Goal: Task Accomplishment & Management: Complete application form

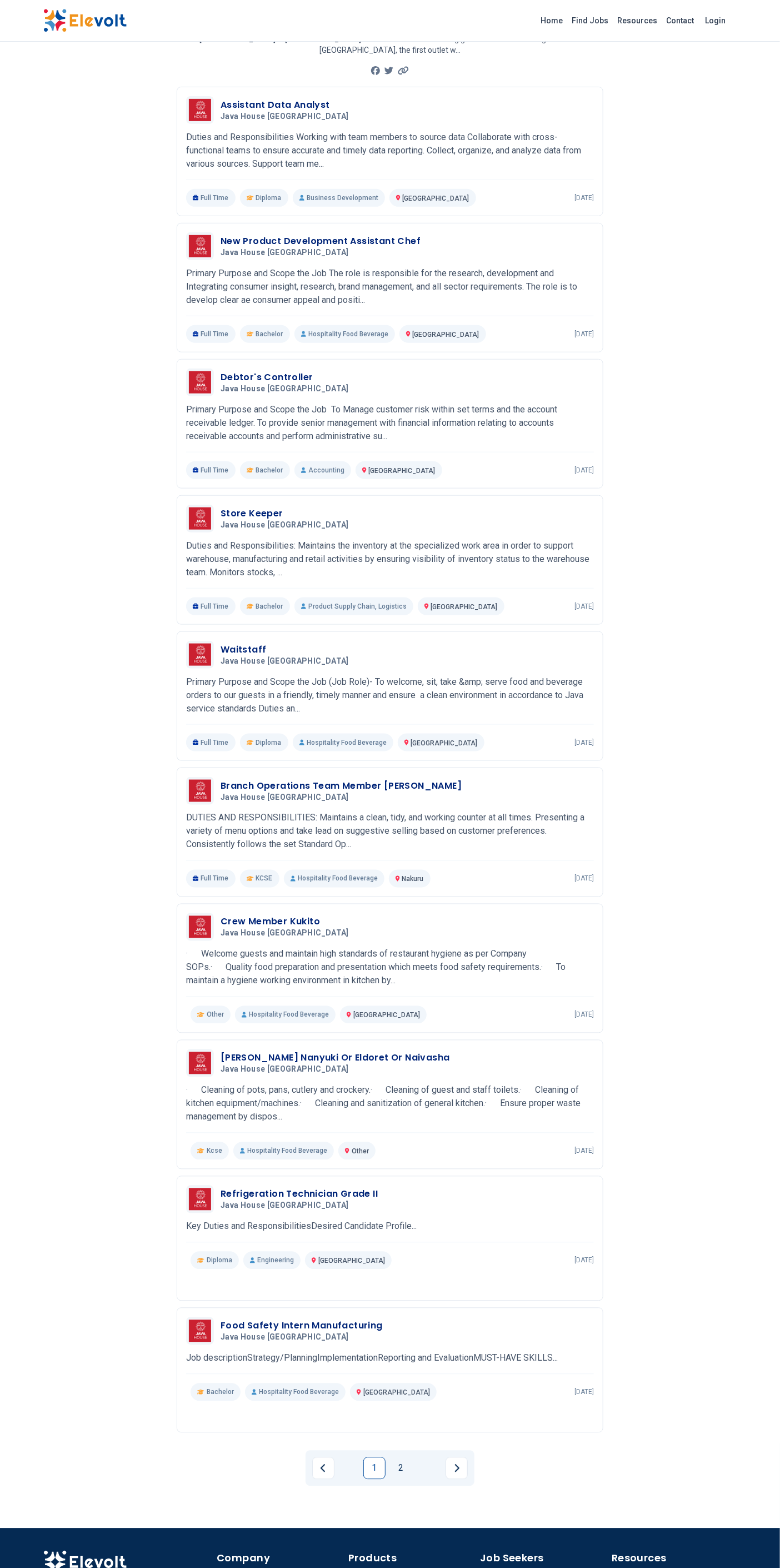
scroll to position [112, 0]
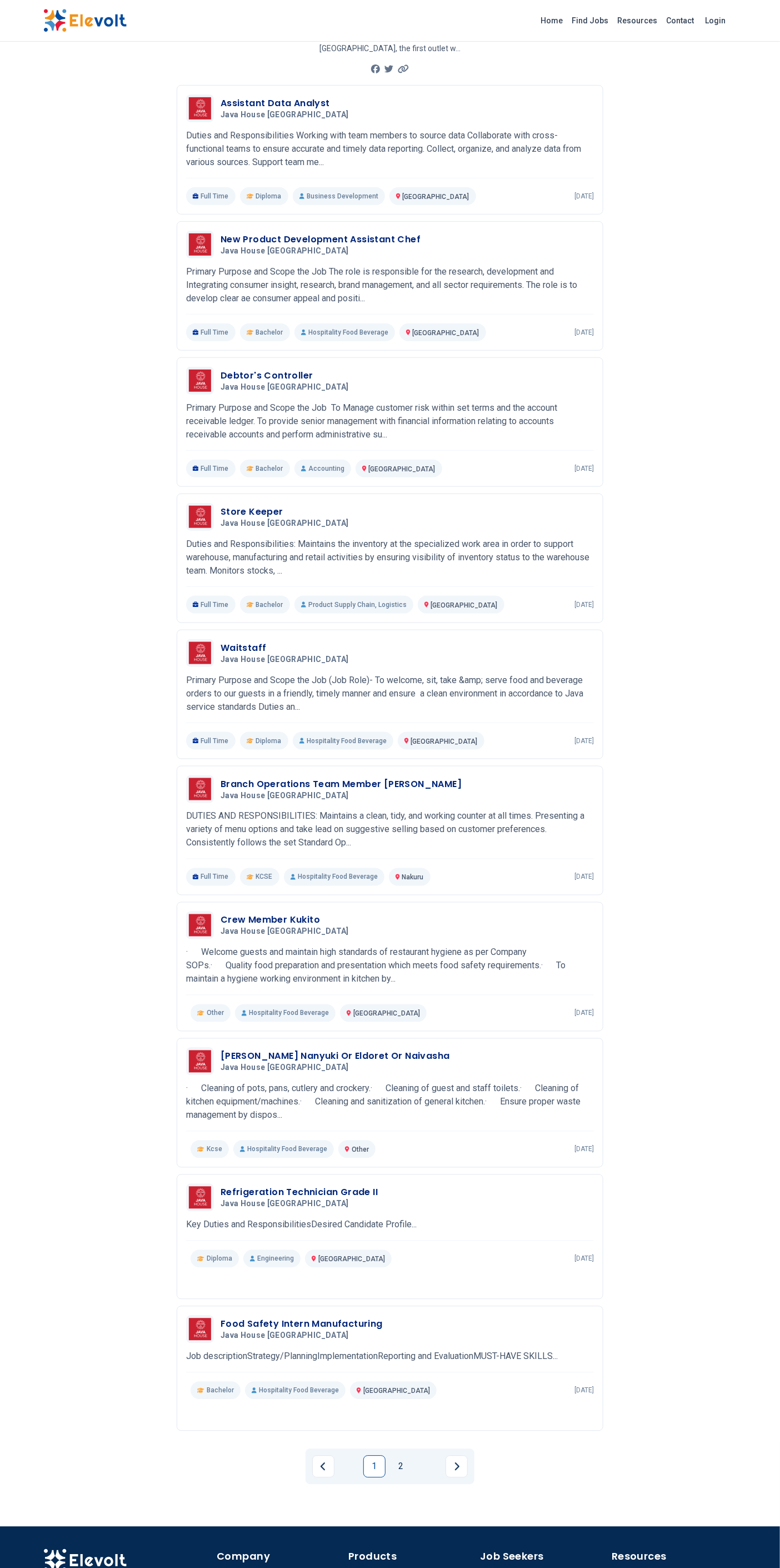
click at [402, 1456] on link "2" at bounding box center [401, 1467] width 22 height 22
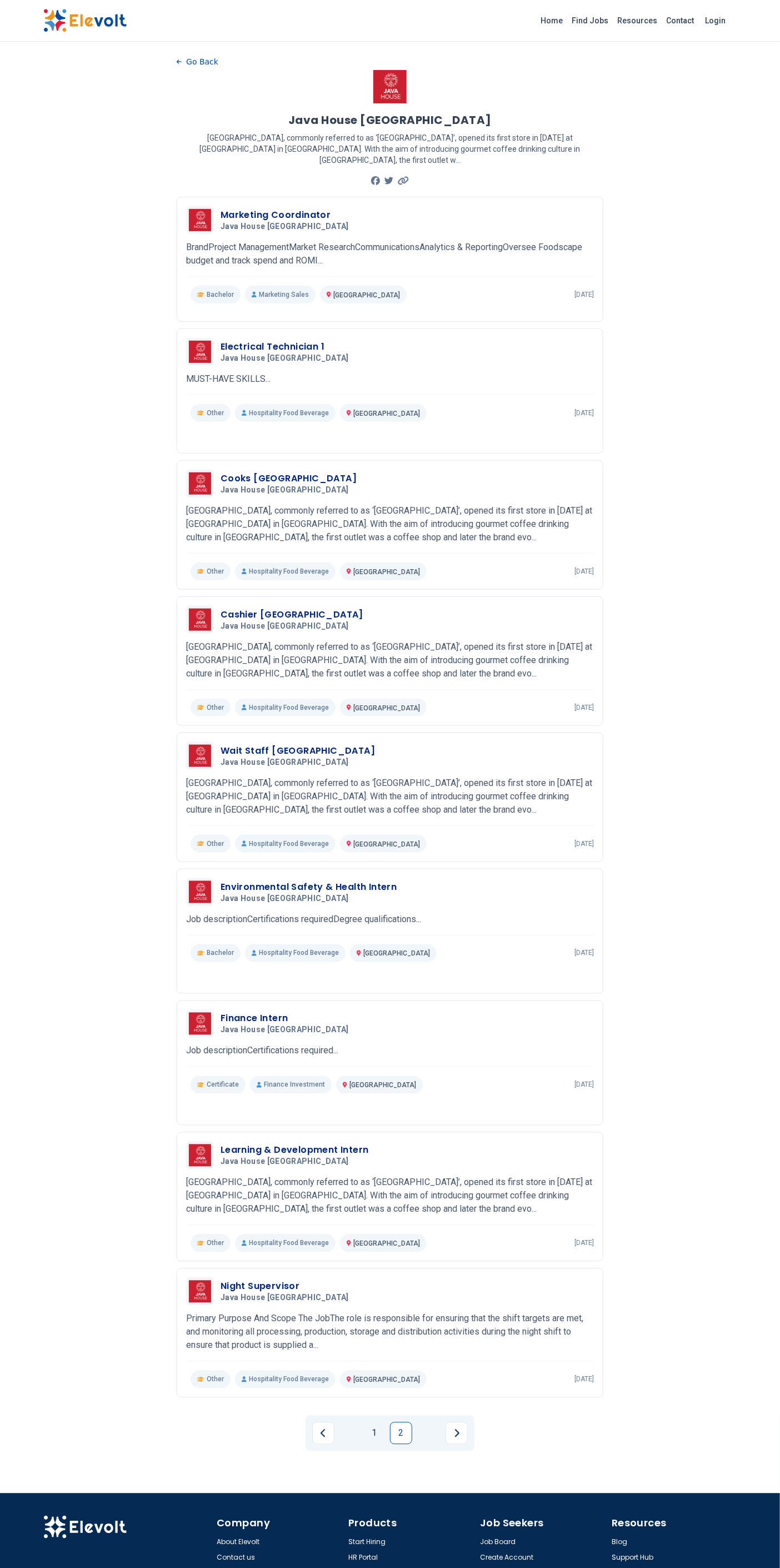
click at [368, 1424] on link "1" at bounding box center [375, 1433] width 22 height 22
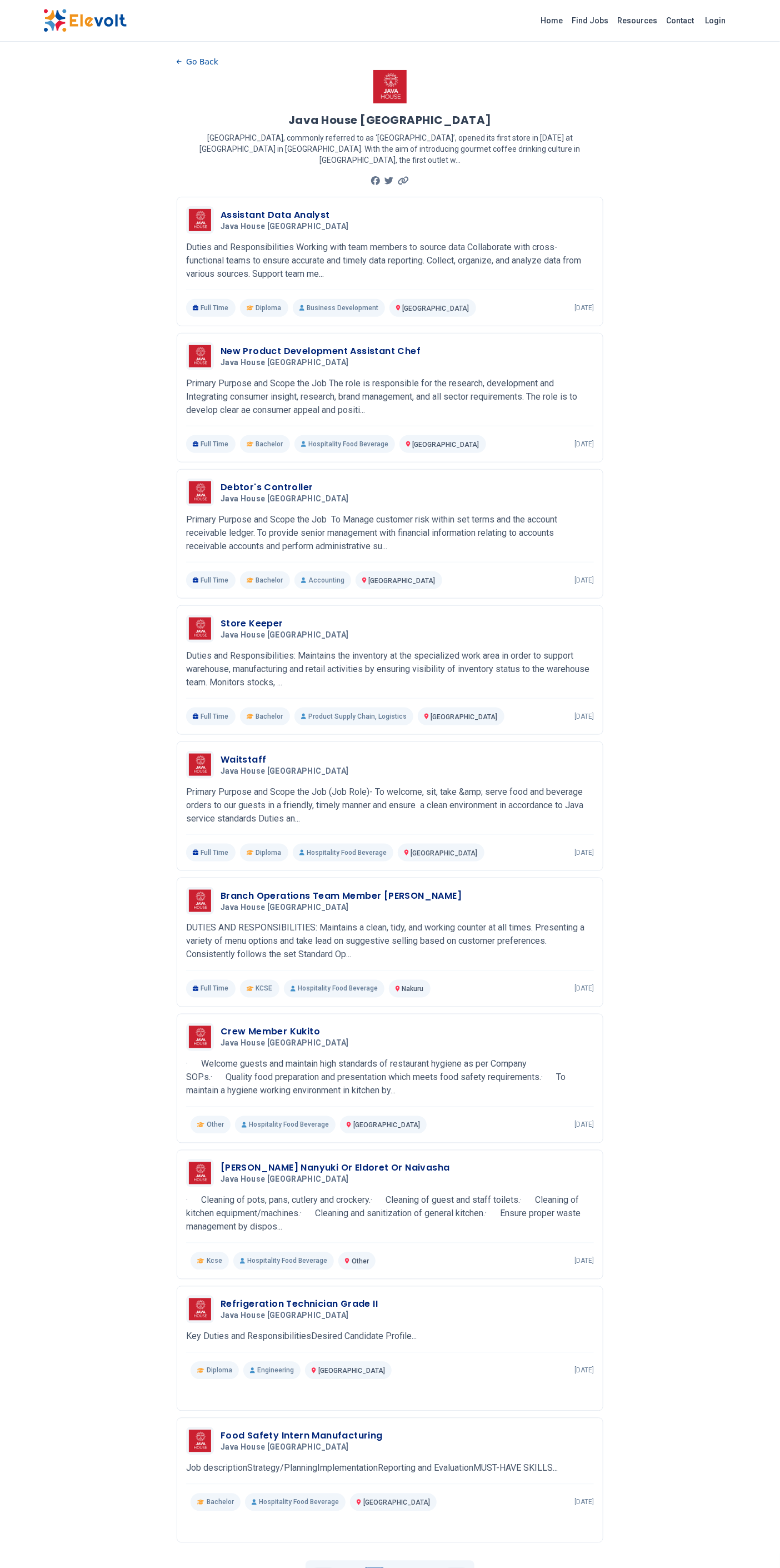
click at [449, 513] on p "Primary Purpose and Scope the Job To Manage customer risk within set terms and …" at bounding box center [390, 533] width 408 height 40
click at [436, 226] on div "Assistant Data Analyst Java House Africa 08/21/2025 09/20/2025 Nairobi KE Dutie…" at bounding box center [390, 261] width 408 height 111
click at [416, 208] on div "Assistant Data Analyst Java House Africa 08/21/2025 09/20/2025" at bounding box center [407, 220] width 373 height 23
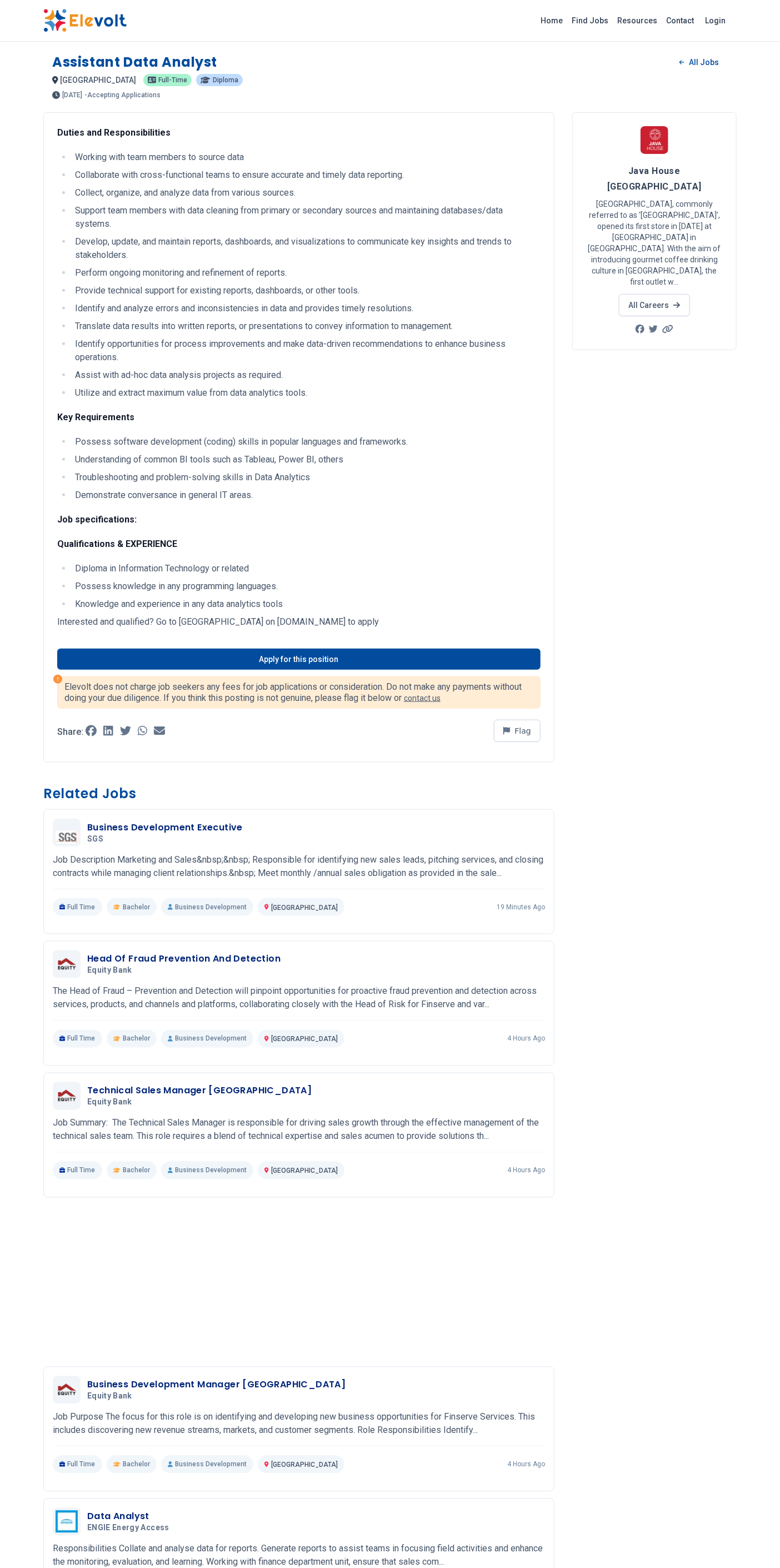
click at [381, 652] on link "Apply for this position" at bounding box center [298, 659] width 483 height 21
